Goal: Task Accomplishment & Management: Manage account settings

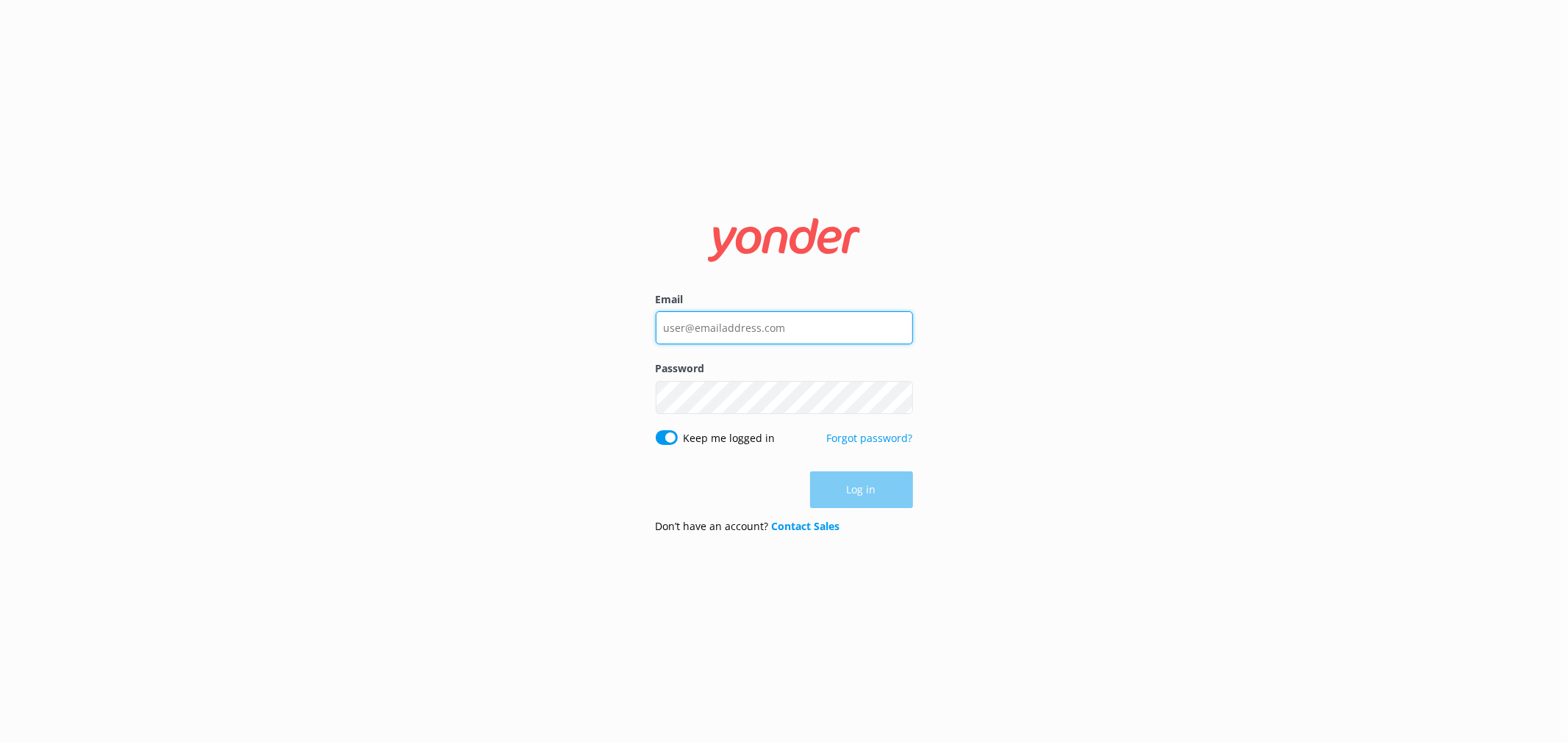
type input "[EMAIL_ADDRESS][DOMAIN_NAME]"
click at [754, 316] on input "[EMAIL_ADDRESS][DOMAIN_NAME]" at bounding box center [784, 328] width 257 height 33
click at [848, 479] on button "Log in" at bounding box center [862, 491] width 103 height 37
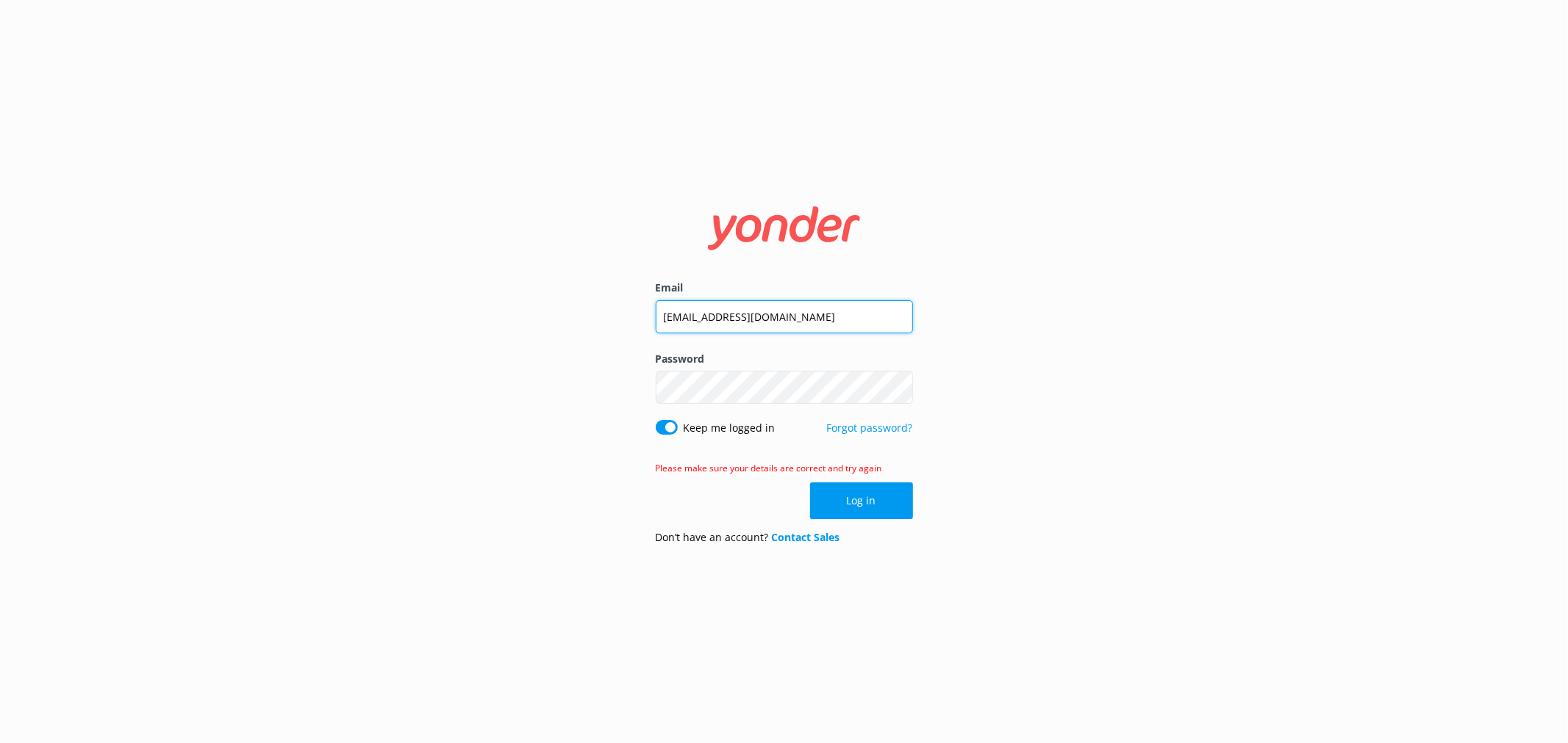
click at [712, 302] on input "[EMAIL_ADDRESS][DOMAIN_NAME]" at bounding box center [784, 317] width 257 height 33
click at [0, 742] on nordpass-portal at bounding box center [0, 743] width 0 height 0
click at [693, 325] on input "info@treewalk.co.nz" at bounding box center [784, 317] width 257 height 33
click at [0, 742] on nordpass-autofill-portal at bounding box center [0, 743] width 0 height 0
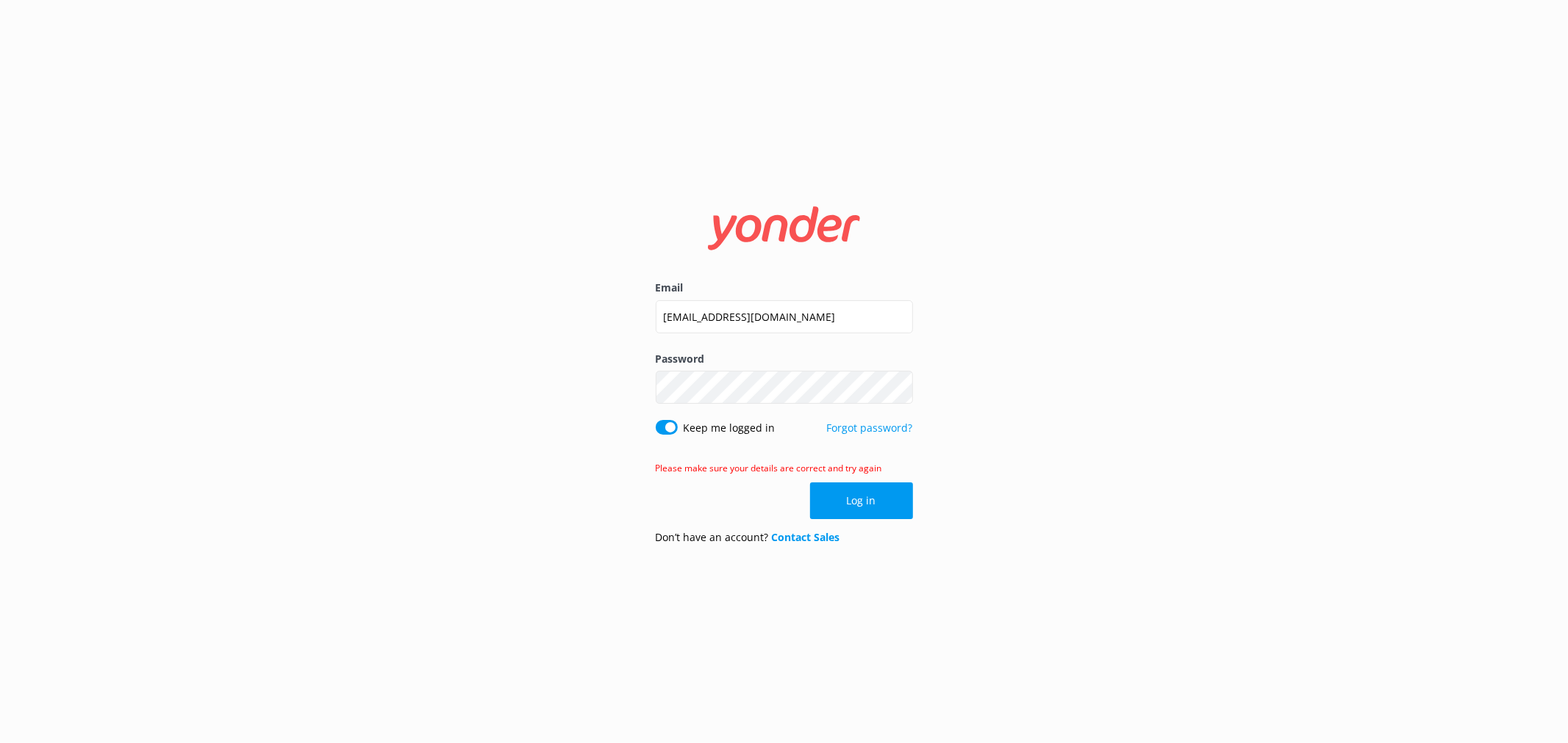
click at [0, 742] on nordpass-autofill-portal at bounding box center [0, 743] width 0 height 0
click at [917, 504] on div "Email info@treewalk.co.nz Password Show password Keep me logged in Forgot passw…" at bounding box center [784, 372] width 294 height 370
click at [897, 508] on button "Log in" at bounding box center [862, 501] width 103 height 37
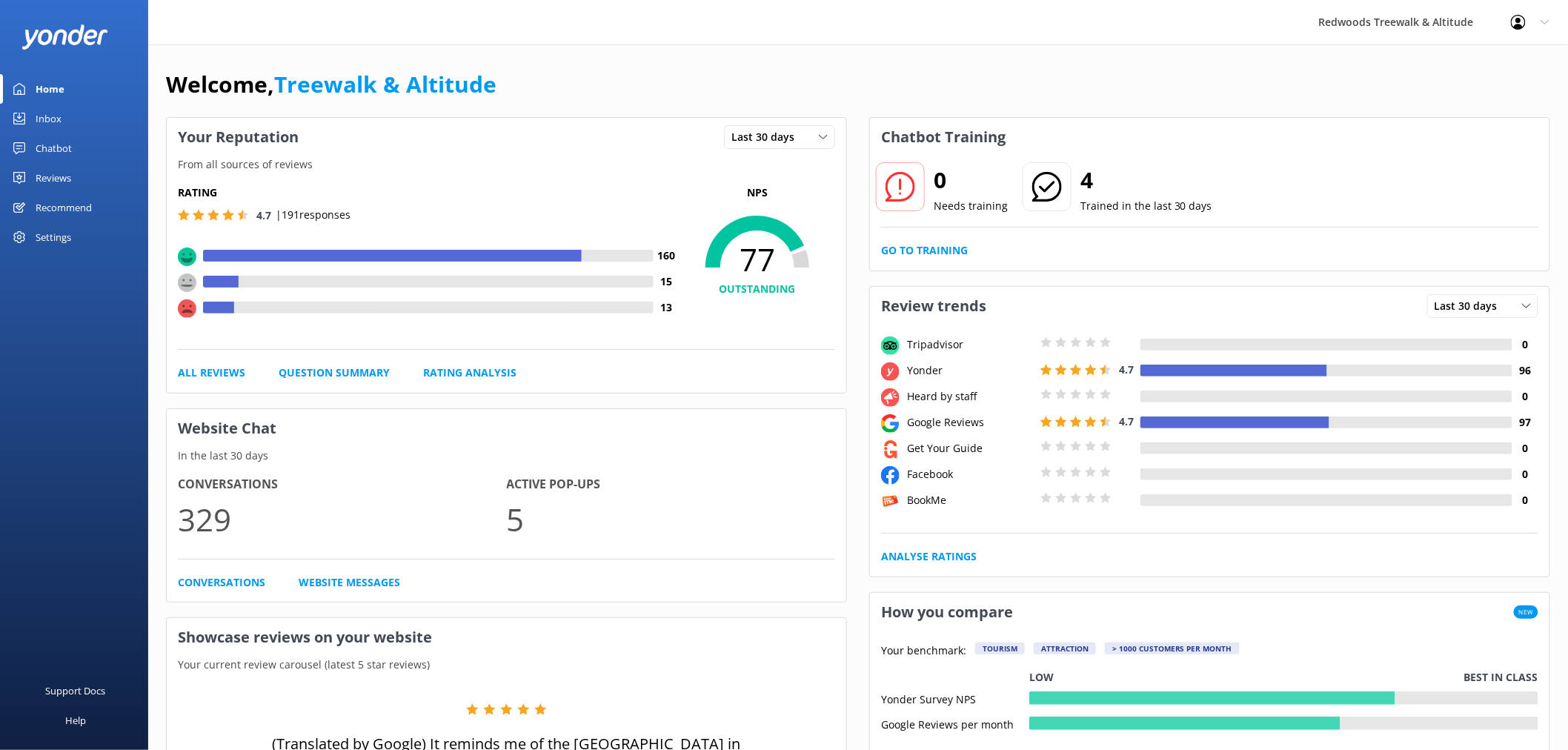
click at [70, 189] on div "Reviews" at bounding box center [53, 178] width 35 height 30
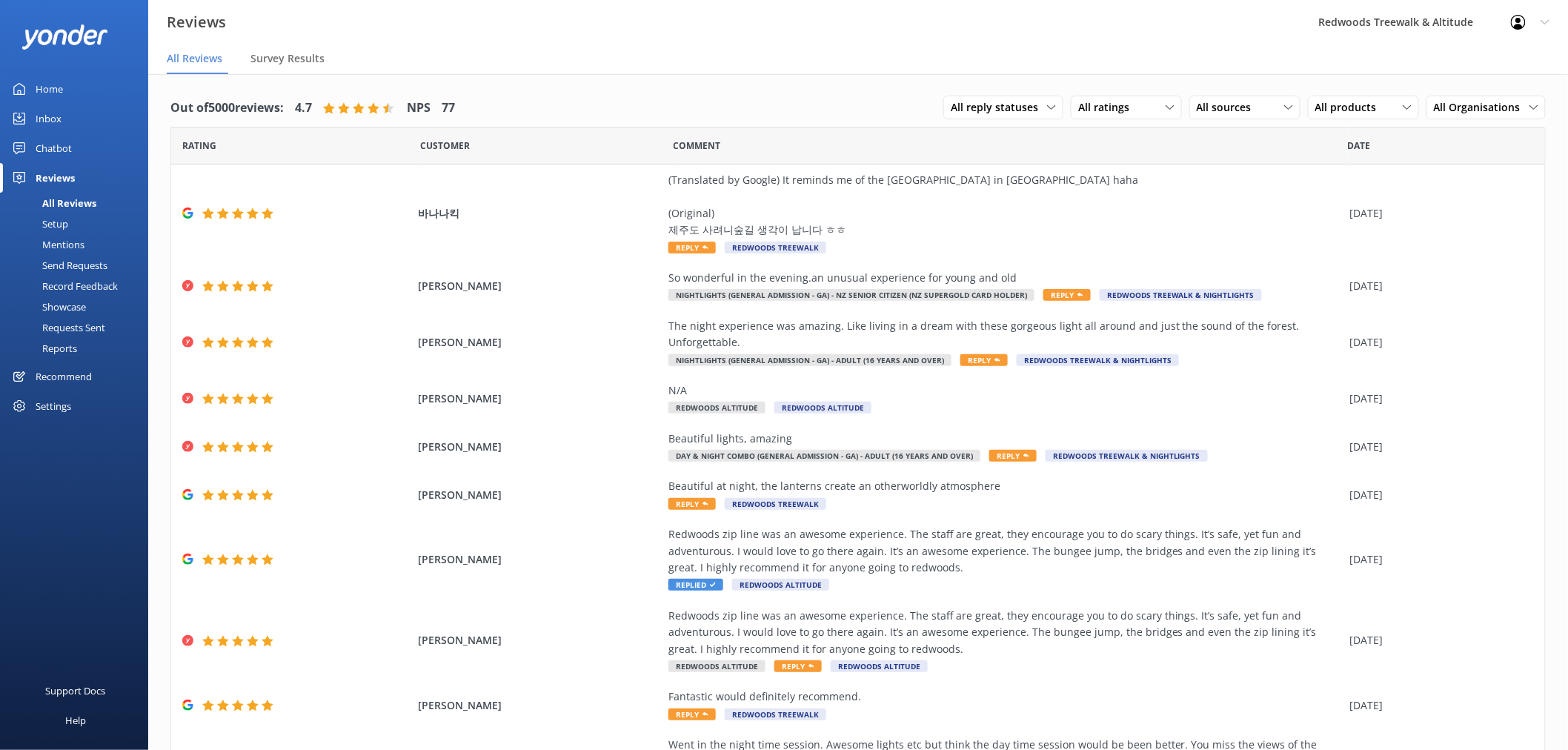
click at [0, 749] on nordpass-portal at bounding box center [0, 750] width 0 height 0
click at [77, 116] on link "Inbox" at bounding box center [74, 119] width 148 height 30
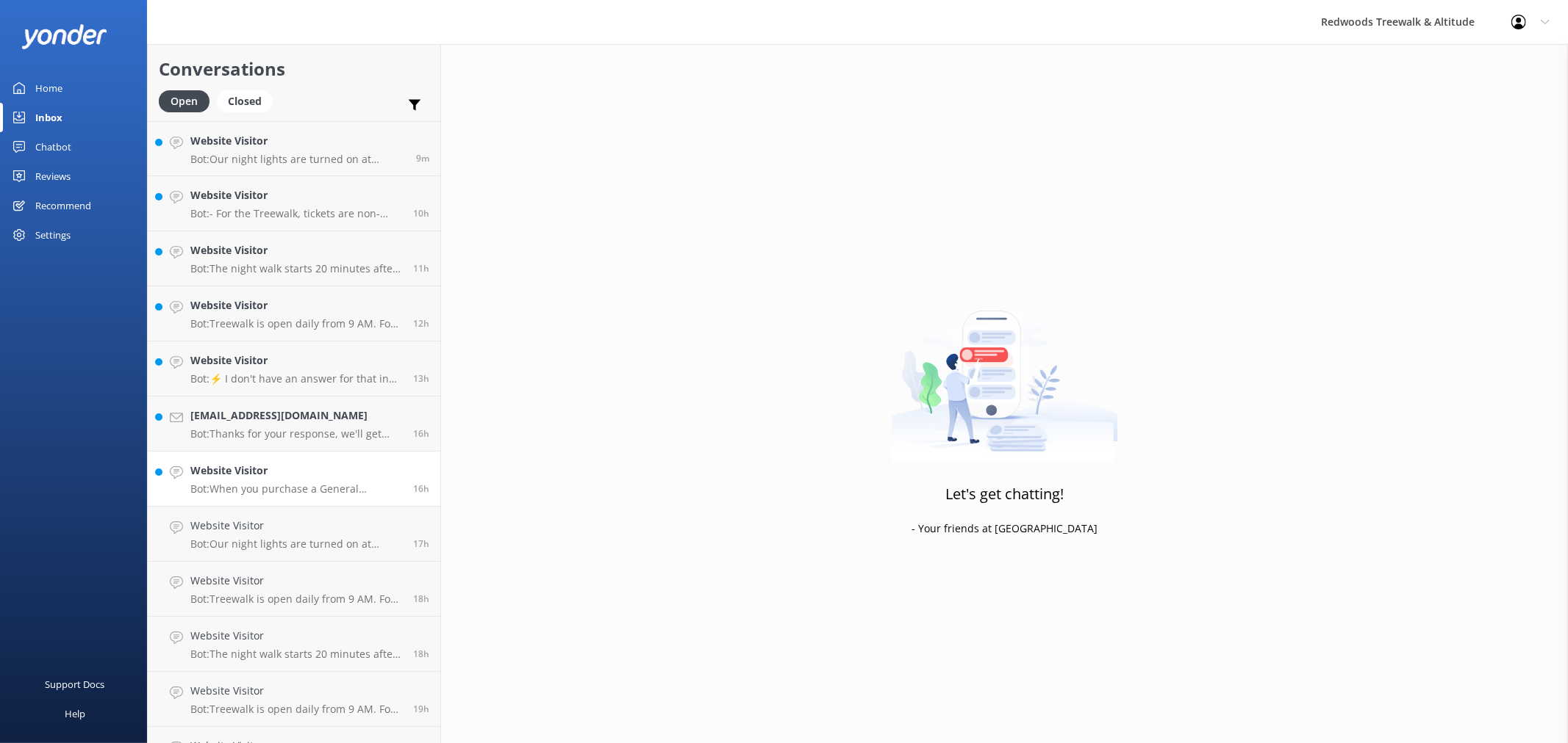
click at [290, 495] on p "Bot: When you purchase a General Admission ticket online, it is valid for up to…" at bounding box center [296, 489] width 211 height 13
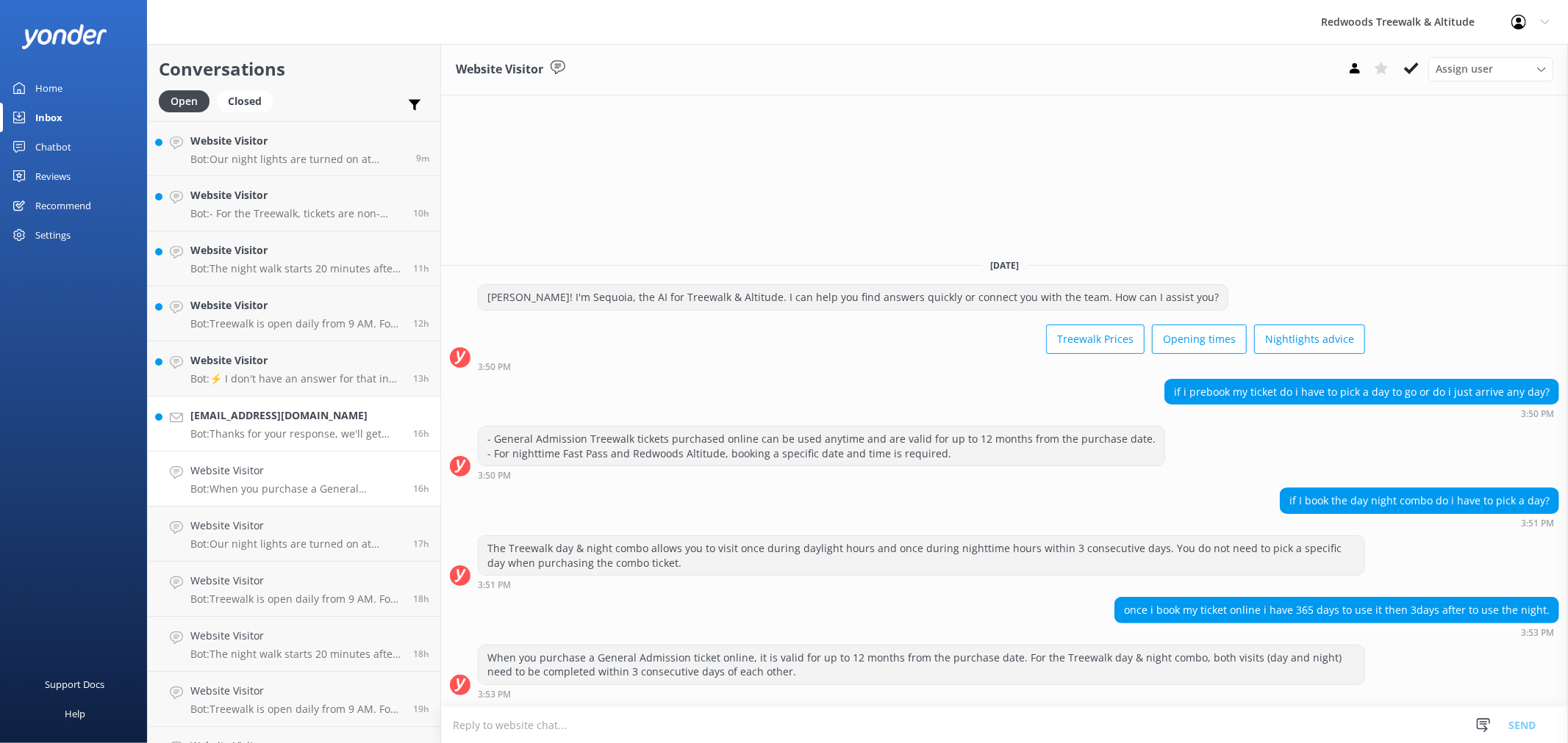
click at [296, 423] on h4 "tarunthomasmathew@gmail.com" at bounding box center [296, 416] width 211 height 16
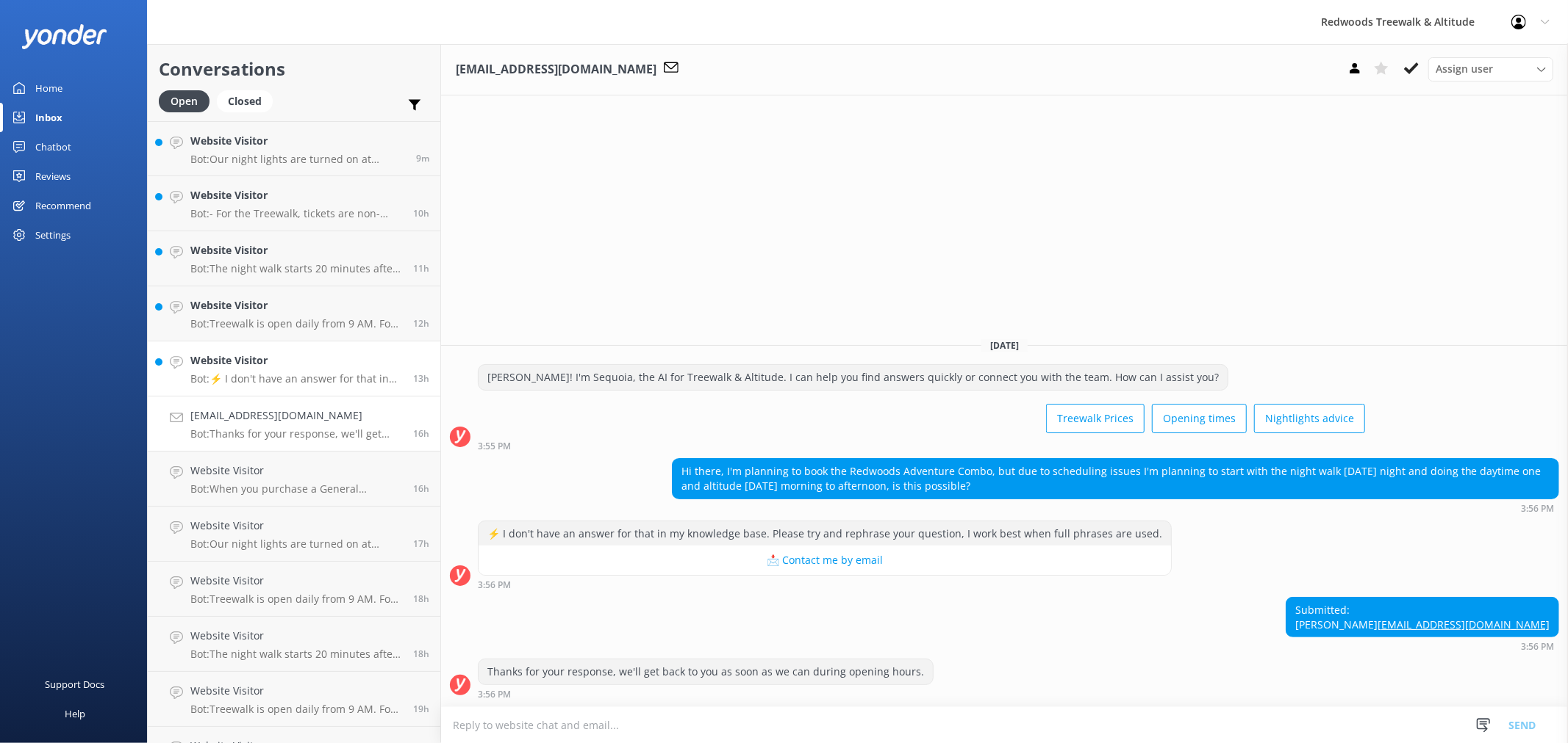
click at [302, 365] on h4 "Website Visitor" at bounding box center [296, 360] width 211 height 16
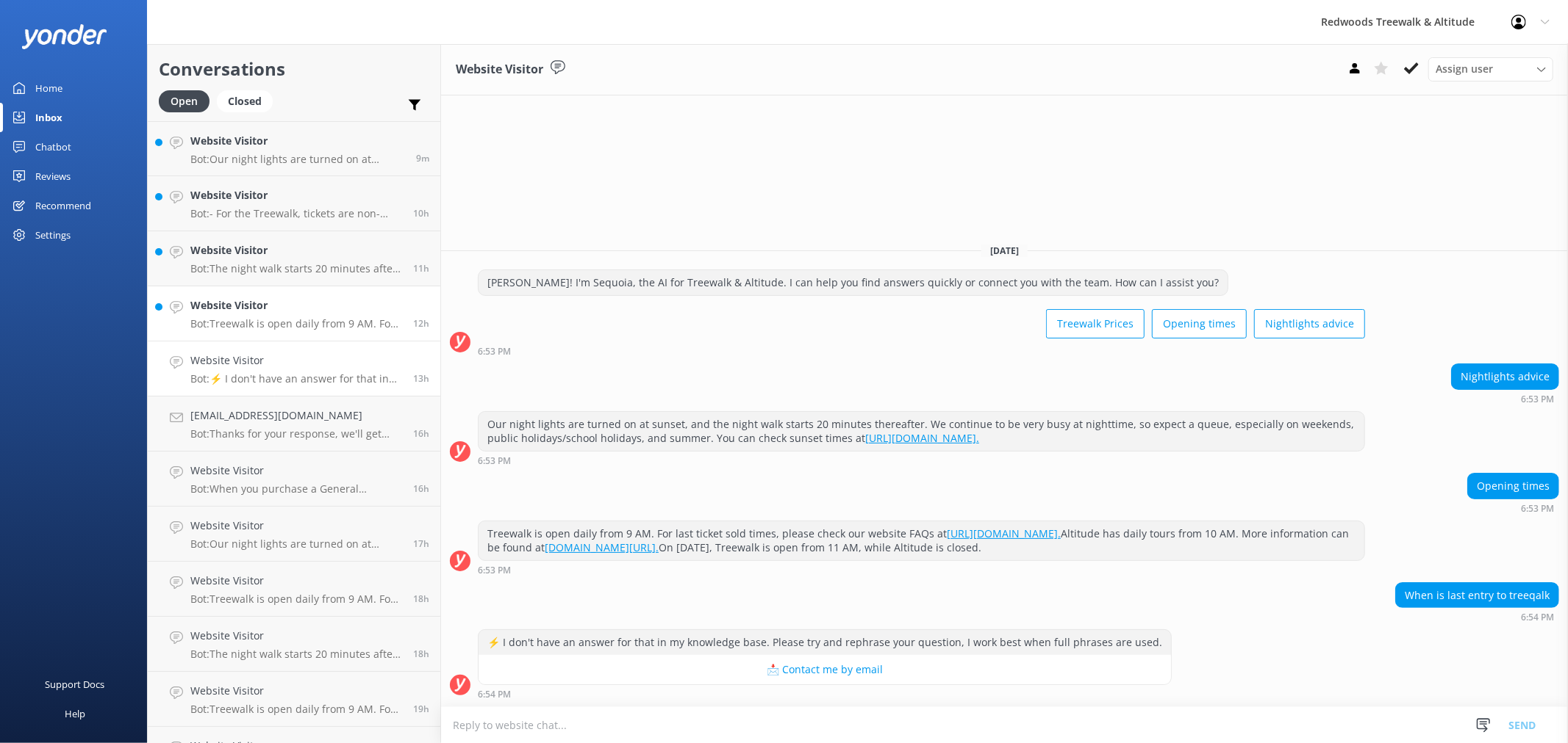
click at [314, 309] on h4 "Website Visitor" at bounding box center [296, 306] width 211 height 16
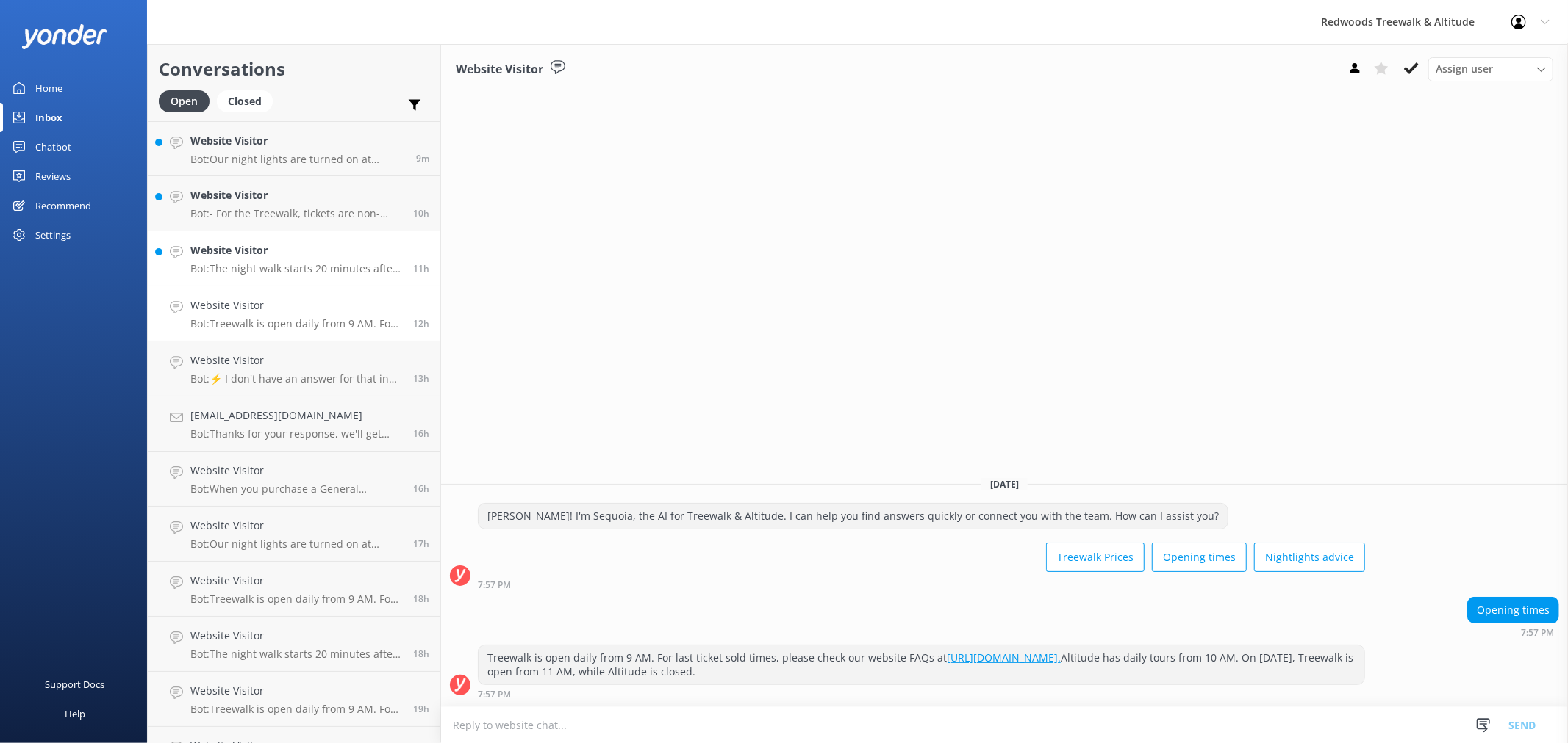
click at [318, 265] on p "Bot: The night walk starts 20 minutes after sunset. You can check the sunset ti…" at bounding box center [296, 268] width 211 height 13
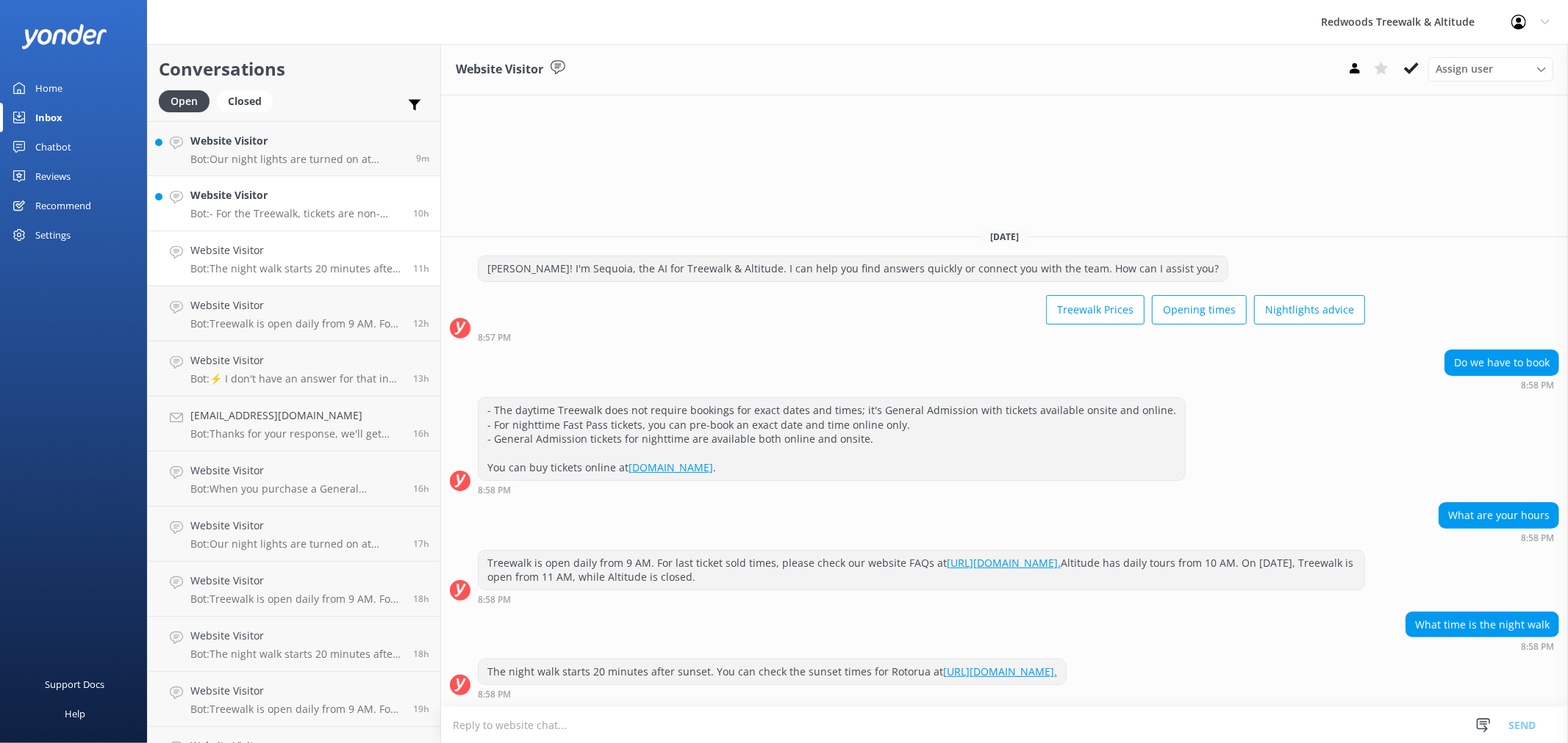
click at [315, 201] on h4 "Website Visitor" at bounding box center [296, 195] width 211 height 16
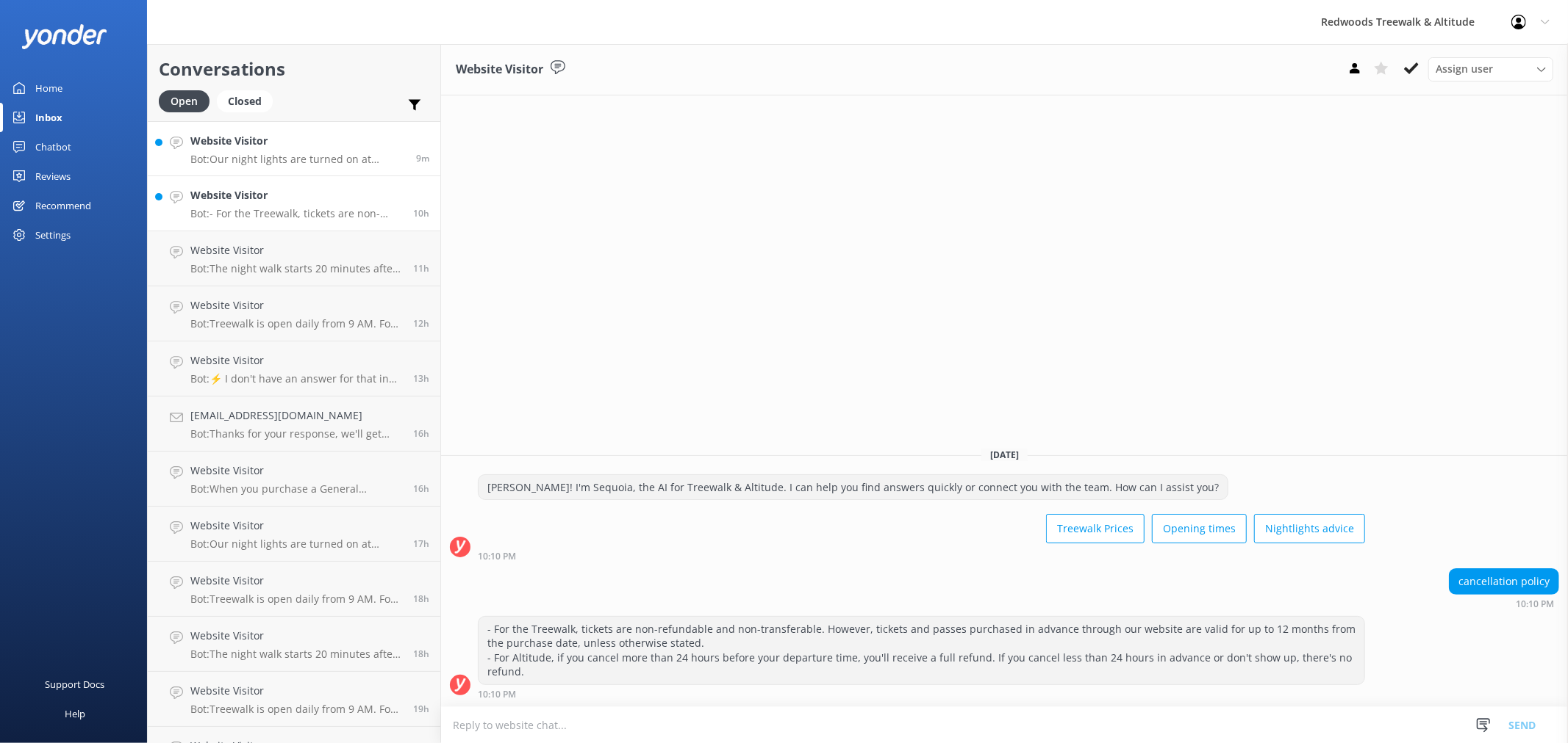
click at [309, 144] on h4 "Website Visitor" at bounding box center [298, 141] width 214 height 16
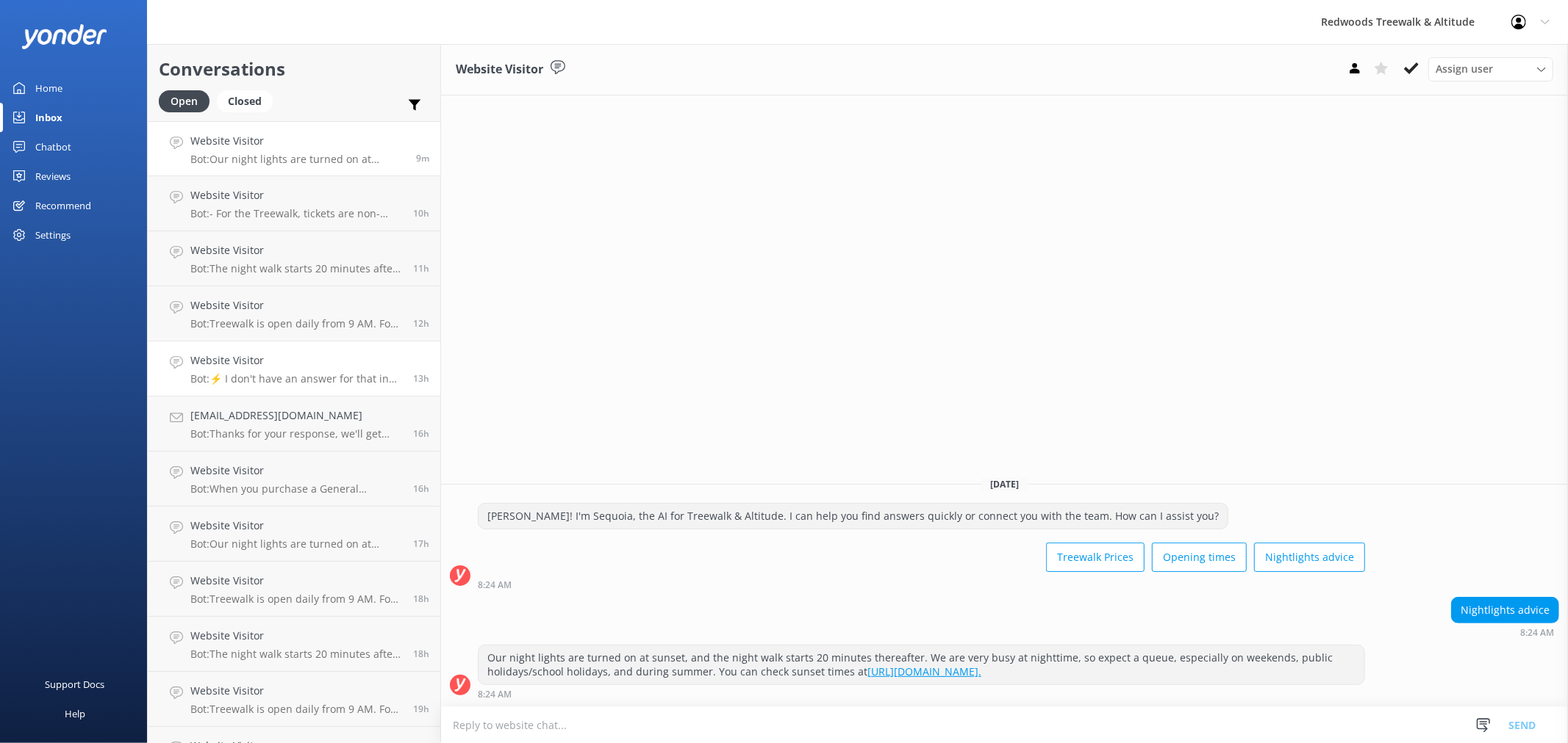
click at [295, 359] on h4 "Website Visitor" at bounding box center [296, 360] width 211 height 16
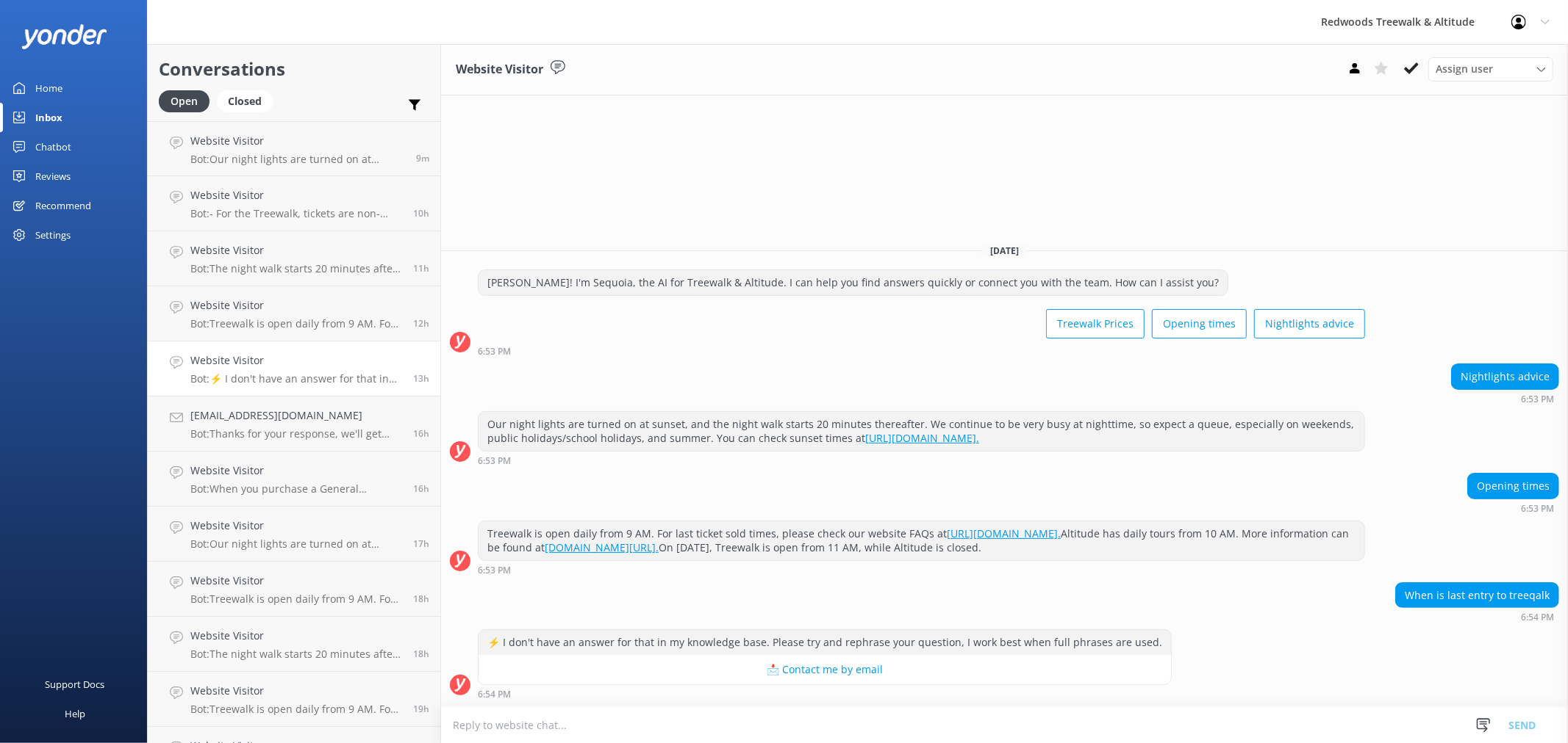
click at [68, 88] on link "Home" at bounding box center [73, 88] width 147 height 29
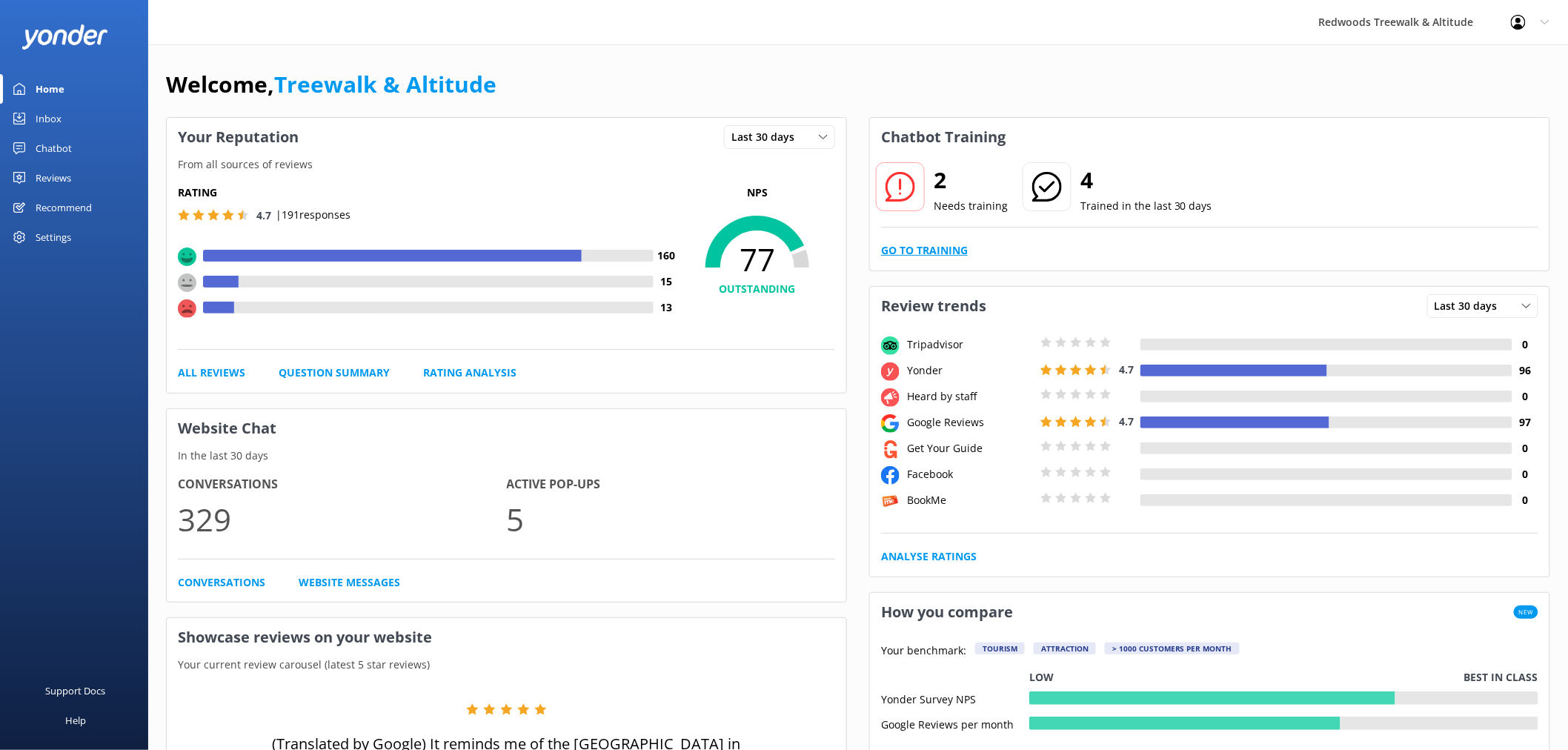
click at [946, 248] on link "Go to Training" at bounding box center [924, 251] width 86 height 16
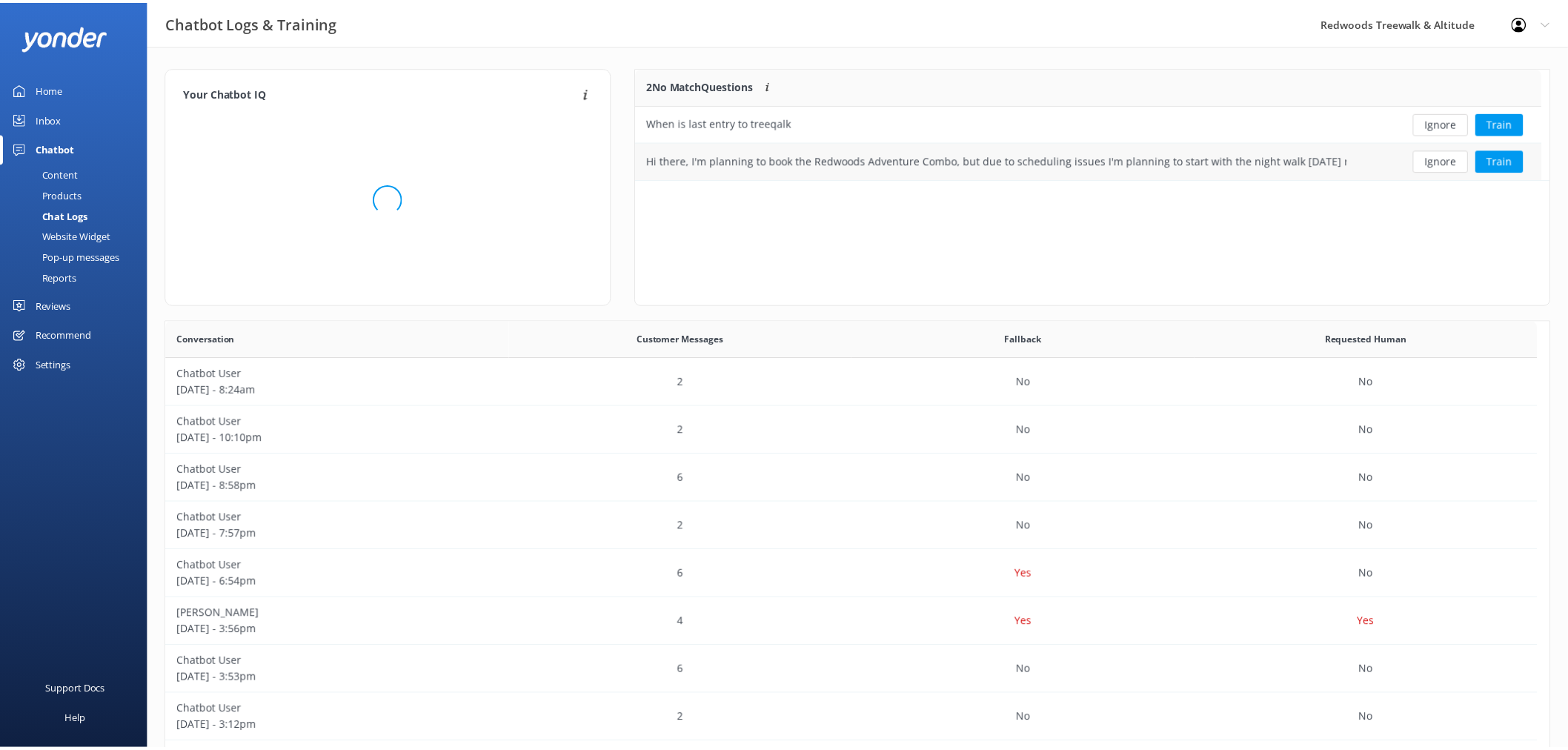
scroll to position [507, 1371]
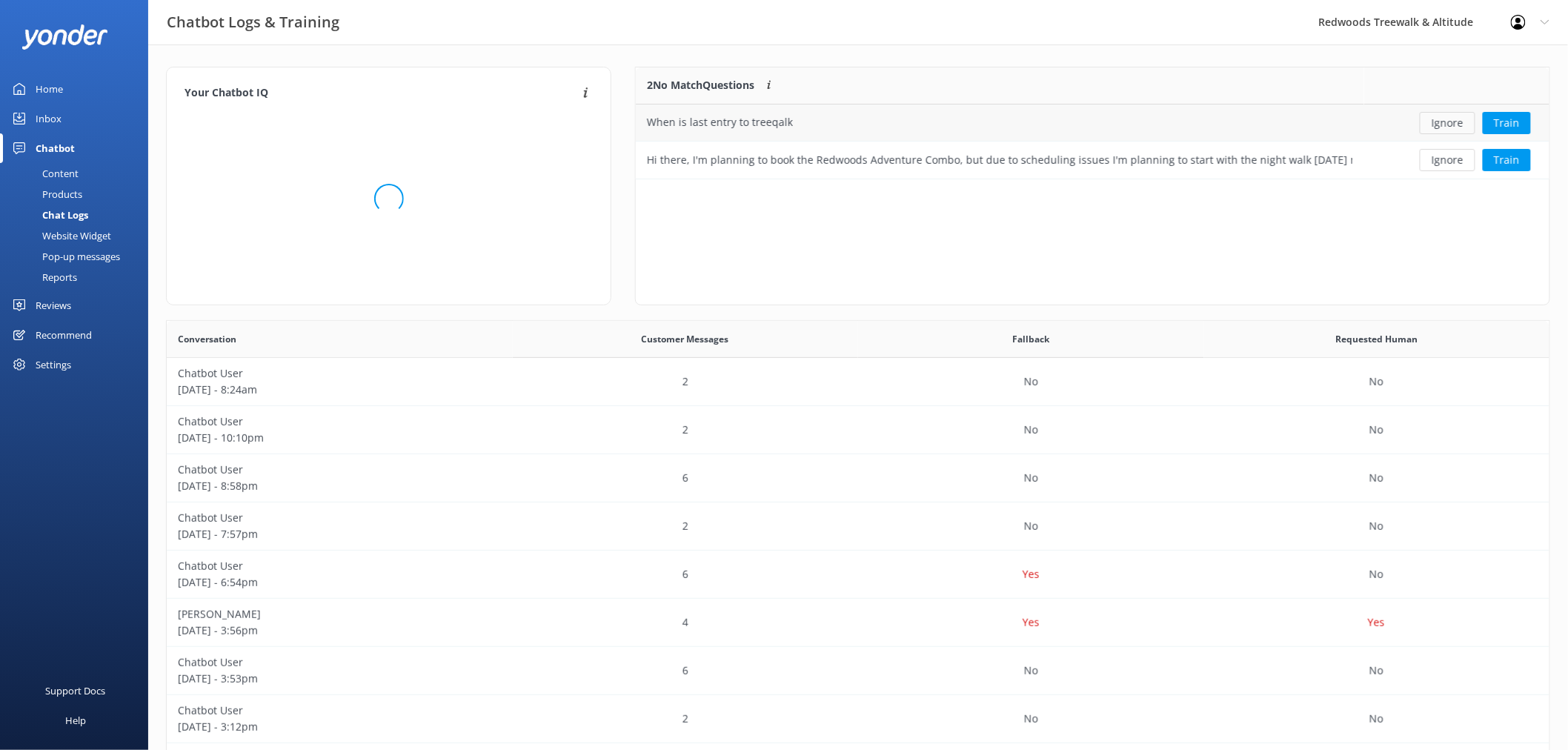
click at [1455, 122] on button "Ignore" at bounding box center [1447, 123] width 55 height 22
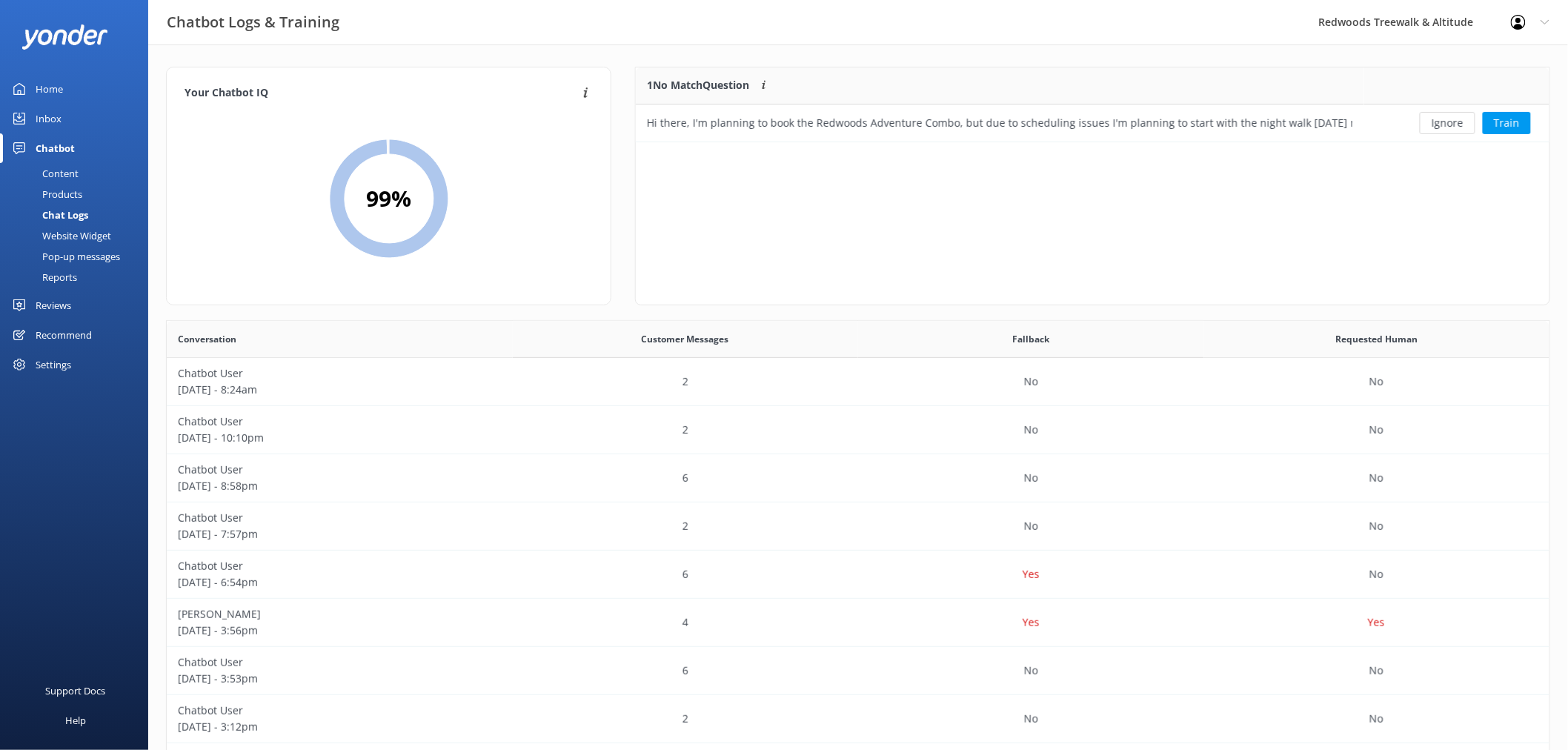
scroll to position [62, 900]
click at [1455, 122] on button "Ignore" at bounding box center [1447, 123] width 55 height 22
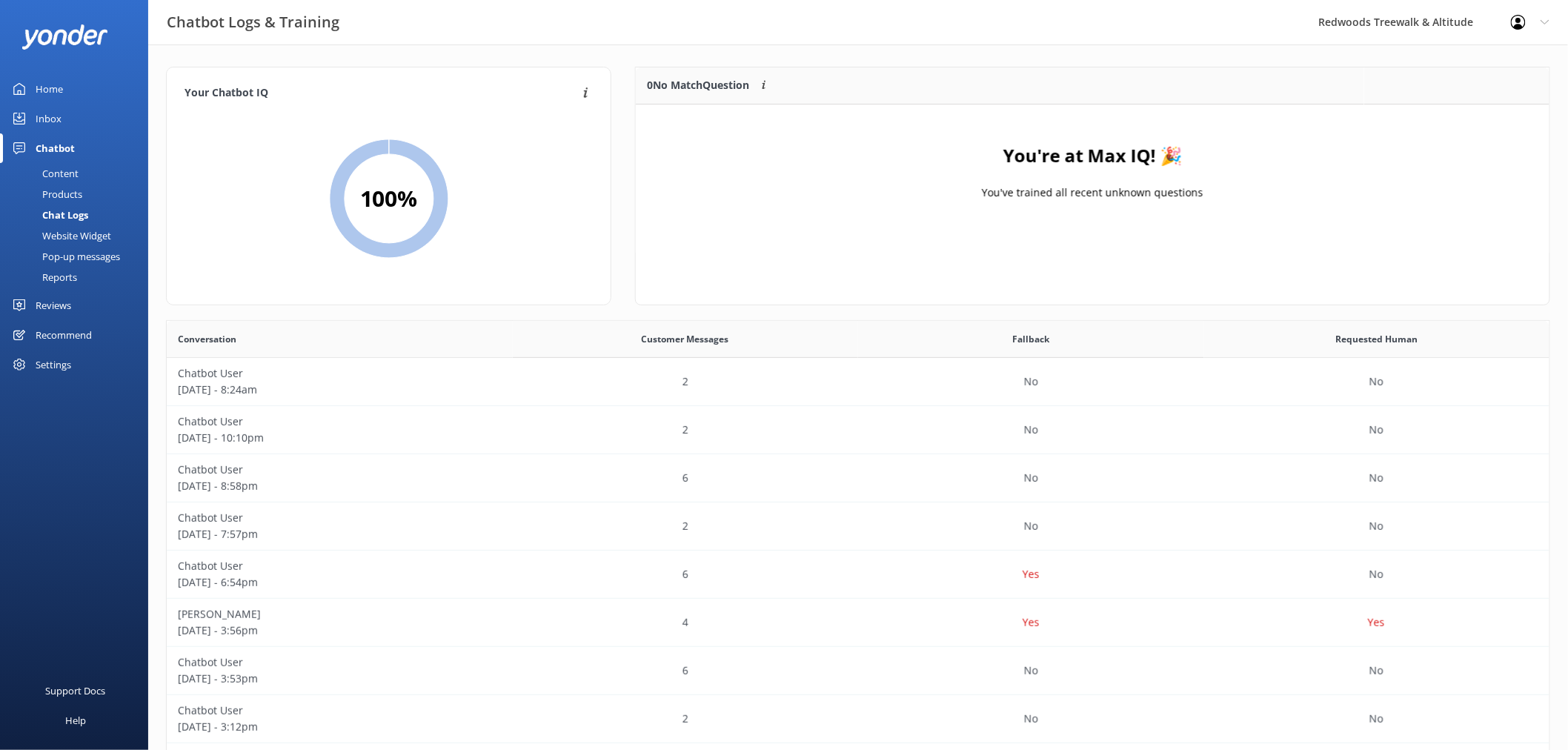
click at [41, 97] on div "Home" at bounding box center [49, 89] width 27 height 30
